Goal: Check status: Check status

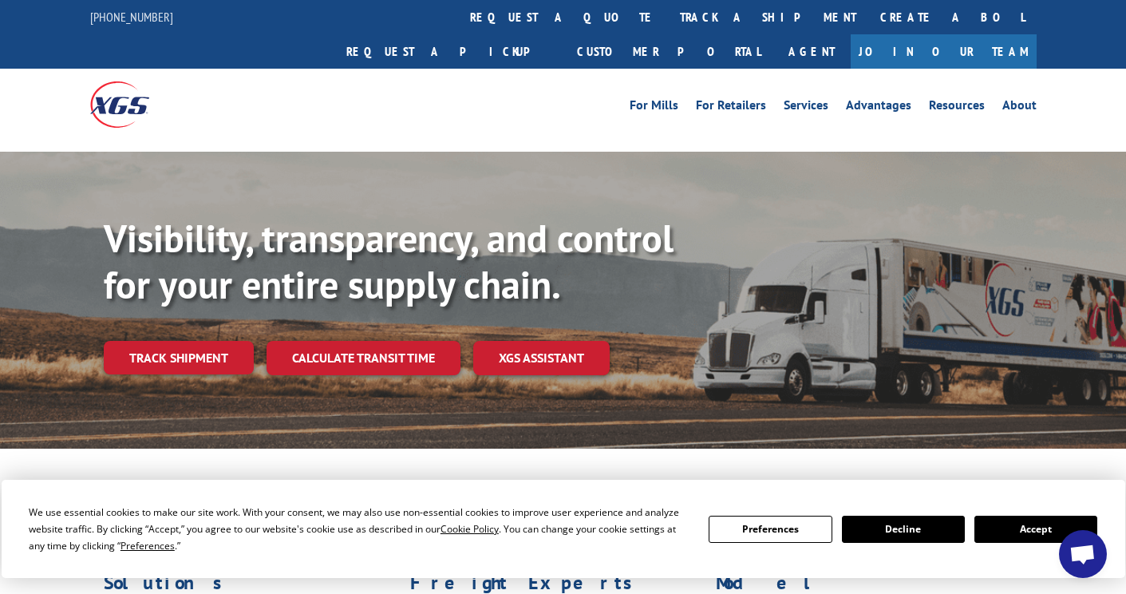
click at [188, 341] on link "Track shipment" at bounding box center [179, 358] width 150 height 34
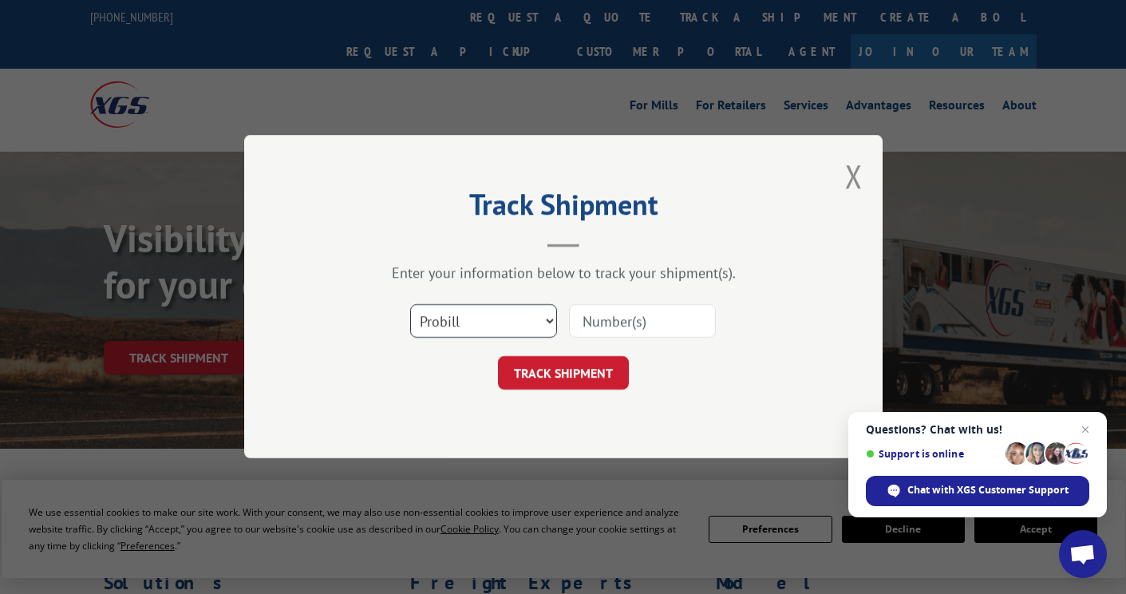
click at [536, 327] on select "Select category... Probill BOL PO" at bounding box center [483, 322] width 147 height 34
select select "bol"
click at [410, 305] on select "Select category... Probill BOL PO" at bounding box center [483, 322] width 147 height 34
click at [590, 318] on input at bounding box center [642, 322] width 147 height 34
paste input "5603633"
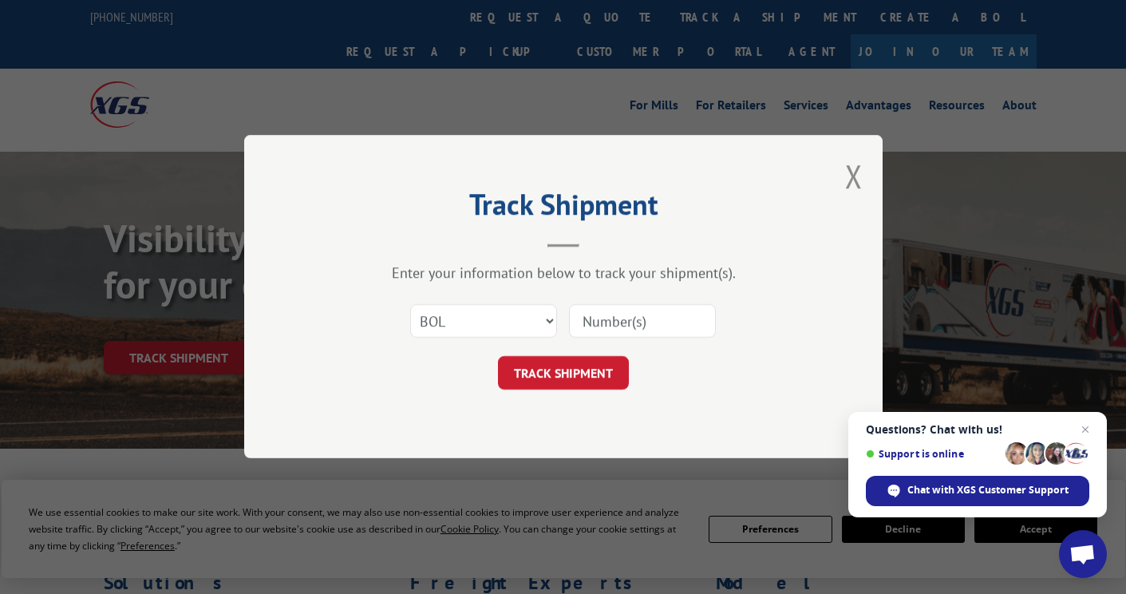
type input "5603633"
click button "TRACK SHIPMENT" at bounding box center [563, 374] width 131 height 34
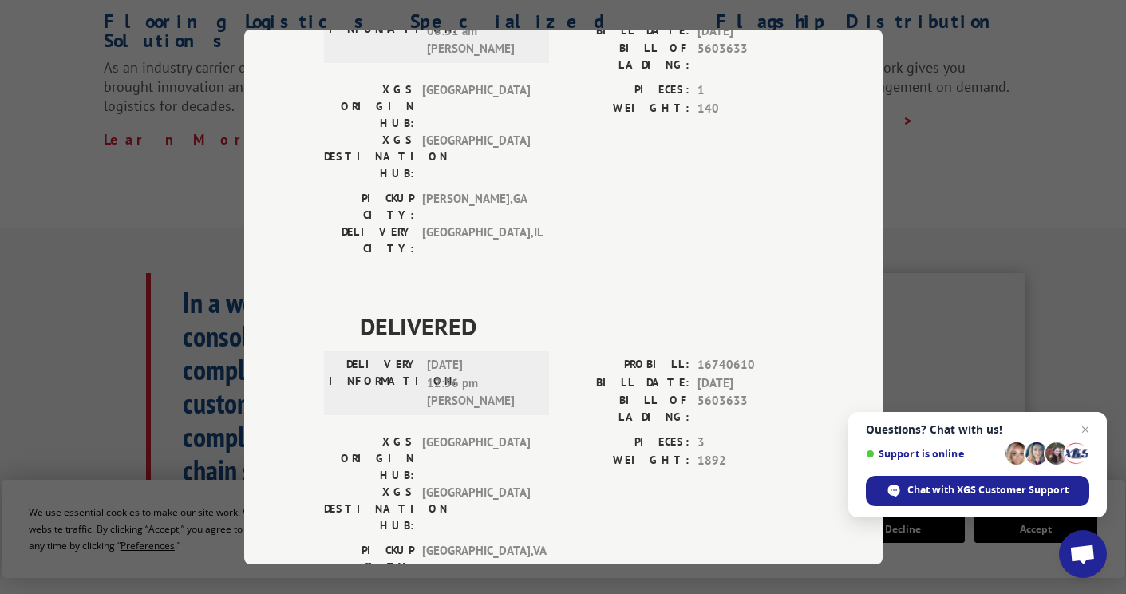
scroll to position [203, 0]
